Goal: Task Accomplishment & Management: Complete application form

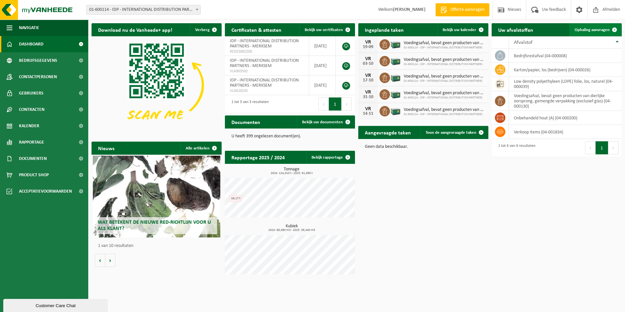
click at [597, 32] on span "Ophaling aanvragen" at bounding box center [592, 30] width 35 height 4
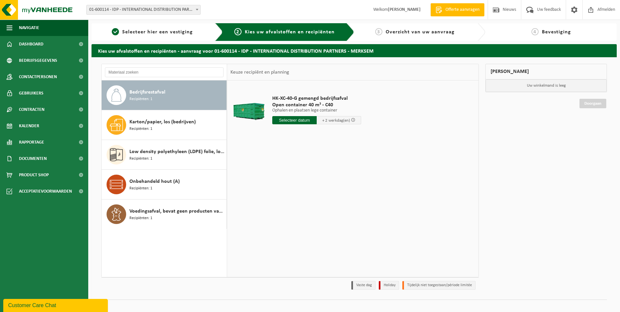
click at [143, 97] on span "Recipiënten: 1" at bounding box center [140, 99] width 23 height 6
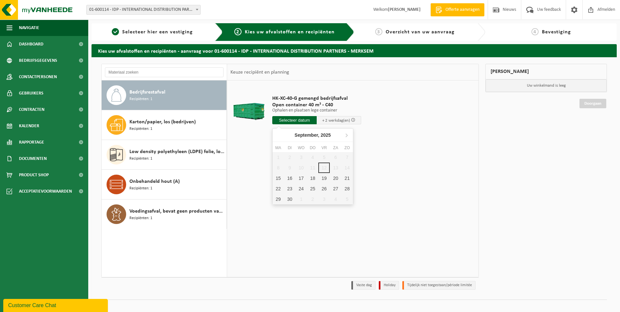
click at [294, 120] on input "text" at bounding box center [294, 120] width 44 height 8
click at [280, 178] on div "15" at bounding box center [278, 178] width 11 height 10
type input "Van 2025-09-15"
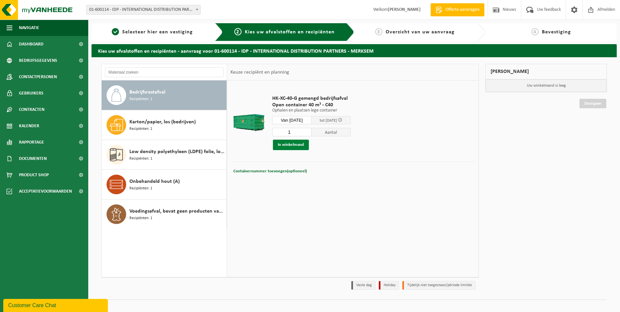
click at [281, 145] on button "In winkelmand" at bounding box center [291, 145] width 36 height 10
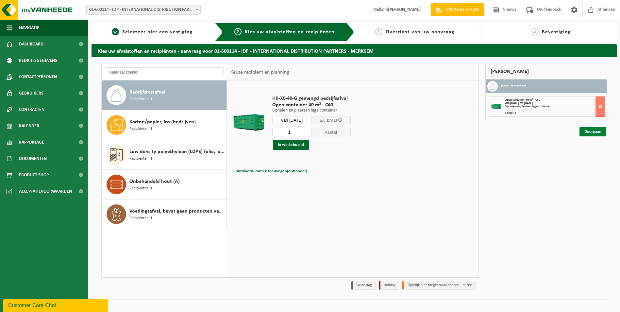
click at [591, 133] on link "Doorgaan" at bounding box center [593, 131] width 27 height 9
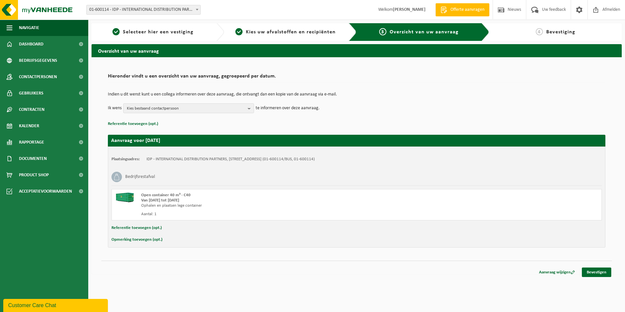
click at [140, 240] on button "Opmerking toevoegen (opt.)" at bounding box center [136, 239] width 51 height 8
click at [186, 244] on input "text" at bounding box center [370, 240] width 452 height 10
type input "zuid"
click at [591, 274] on link "Bevestigen" at bounding box center [596, 273] width 29 height 9
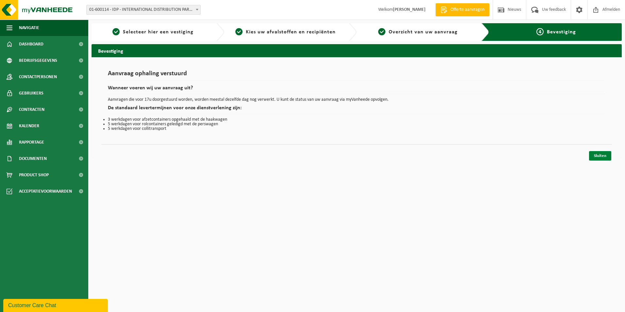
click at [593, 154] on link "Sluiten" at bounding box center [600, 155] width 22 height 9
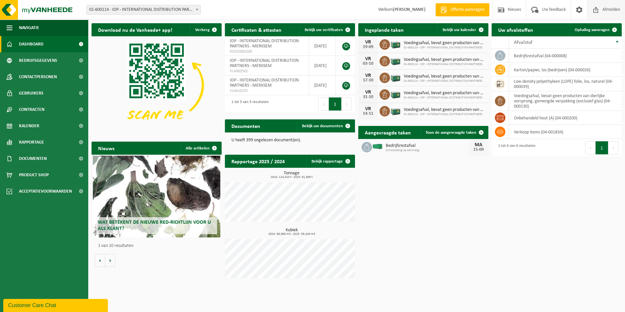
click at [611, 10] on span "Afmelden" at bounding box center [611, 9] width 21 height 19
